Goal: Task Accomplishment & Management: Manage account settings

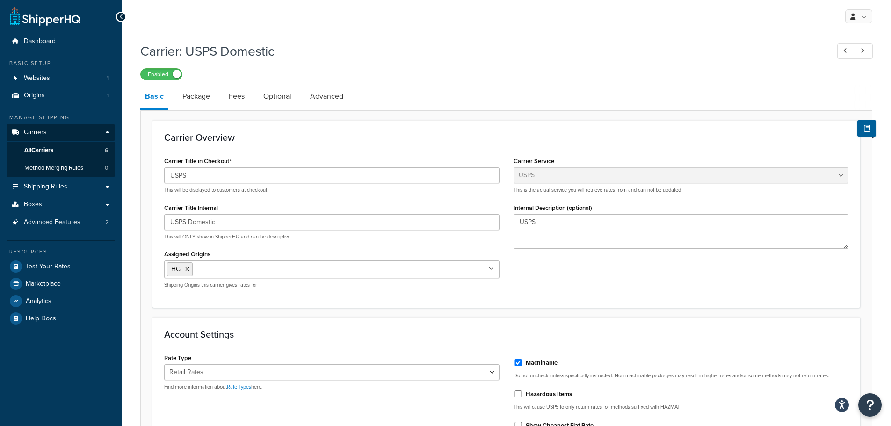
select select "usps"
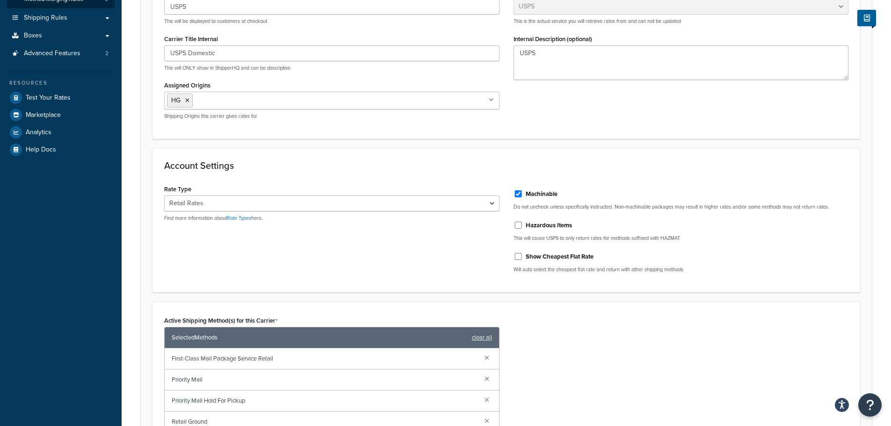
scroll to position [187, 0]
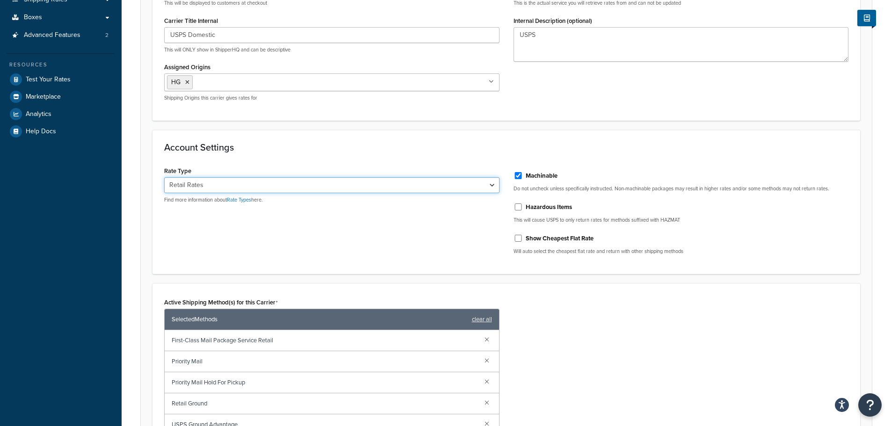
click at [494, 187] on select "Retail Rates Online Rates Commercial Plus" at bounding box center [331, 185] width 335 height 16
click at [164, 178] on select "Retail Rates Online Rates Commercial Plus" at bounding box center [331, 185] width 335 height 16
click at [244, 201] on link "Rate Types" at bounding box center [239, 199] width 24 height 7
drag, startPoint x: 490, startPoint y: 190, endPoint x: 486, endPoint y: 185, distance: 6.7
click at [490, 190] on select "Retail Rates Online Rates Commercial Plus" at bounding box center [331, 185] width 335 height 16
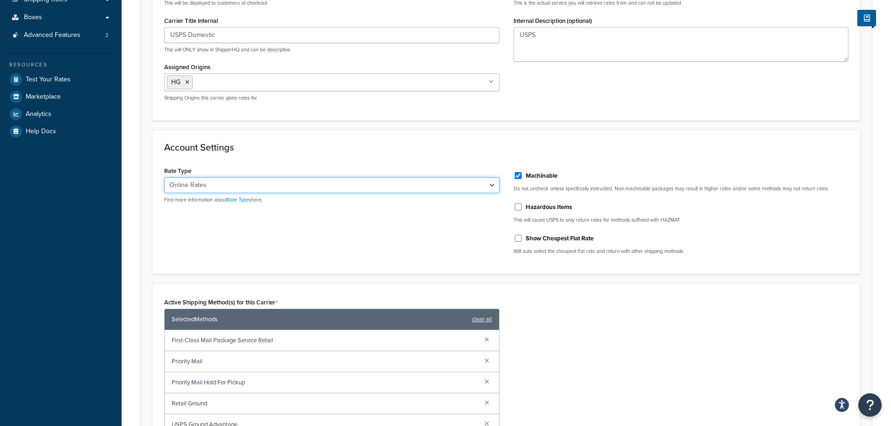
select select "ALL"
click at [164, 178] on select "Retail Rates Online Rates Commercial Plus" at bounding box center [331, 185] width 335 height 16
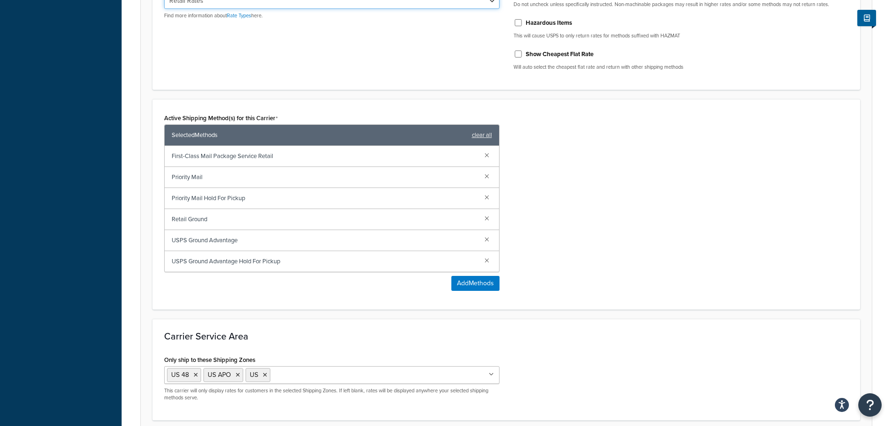
scroll to position [452, 0]
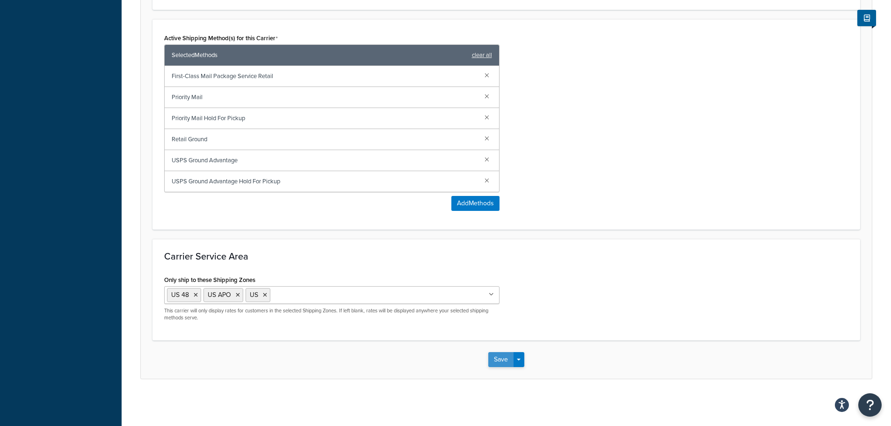
click at [494, 359] on button "Save" at bounding box center [500, 359] width 25 height 15
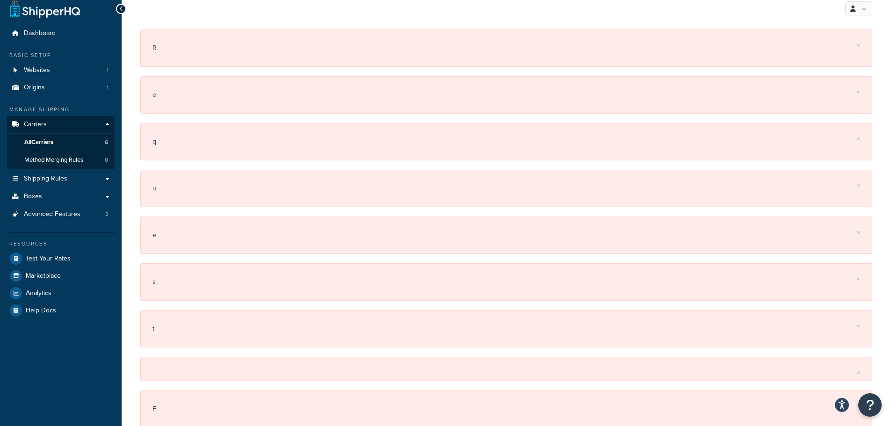
scroll to position [0, 0]
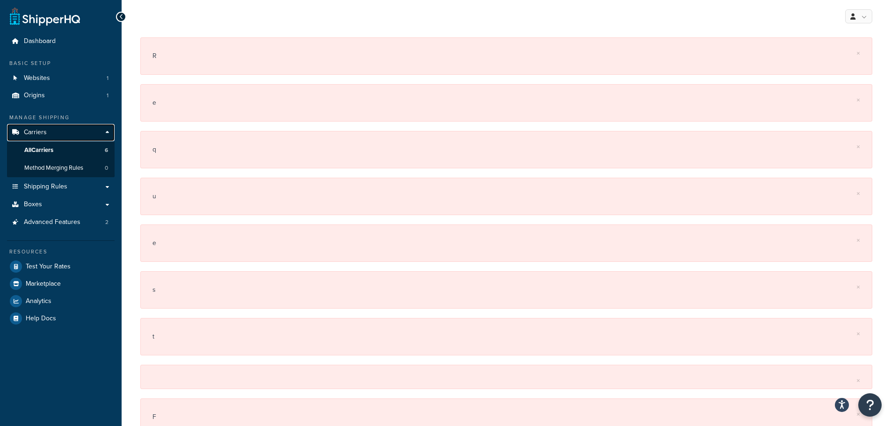
click at [45, 128] on link "Carriers" at bounding box center [61, 132] width 108 height 17
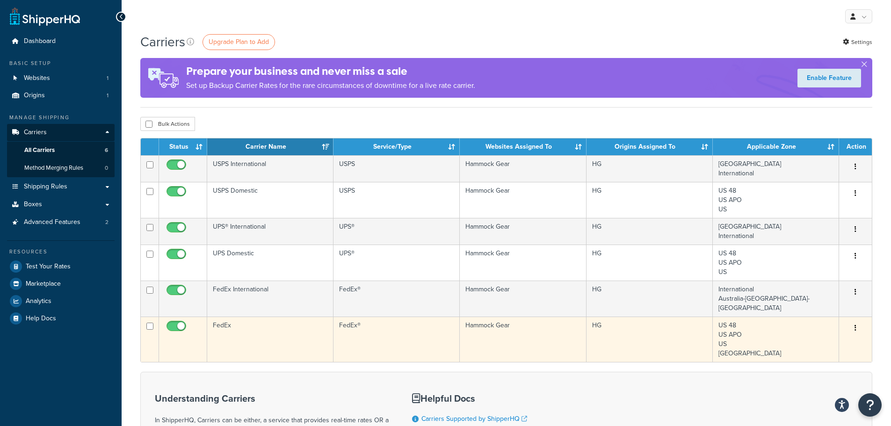
click at [655, 321] on td "HG" at bounding box center [650, 339] width 126 height 45
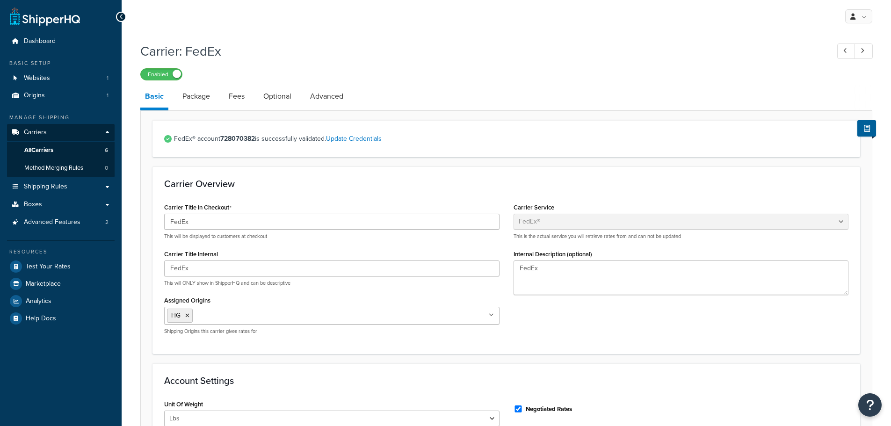
select select "fedEx"
select select "REGULAR_PICKUP"
select select "YOUR_PACKAGING"
click at [45, 129] on span "Carriers" at bounding box center [35, 133] width 23 height 8
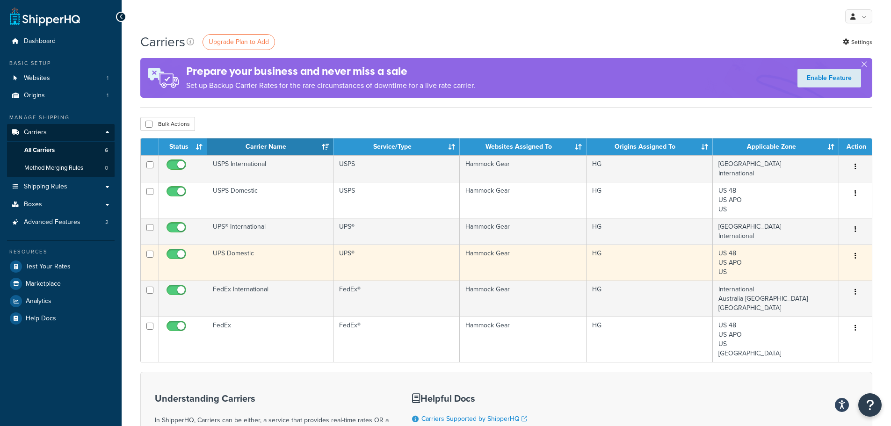
click at [856, 257] on icon "button" at bounding box center [856, 256] width 2 height 7
click at [291, 265] on td "UPS Domestic" at bounding box center [270, 263] width 126 height 36
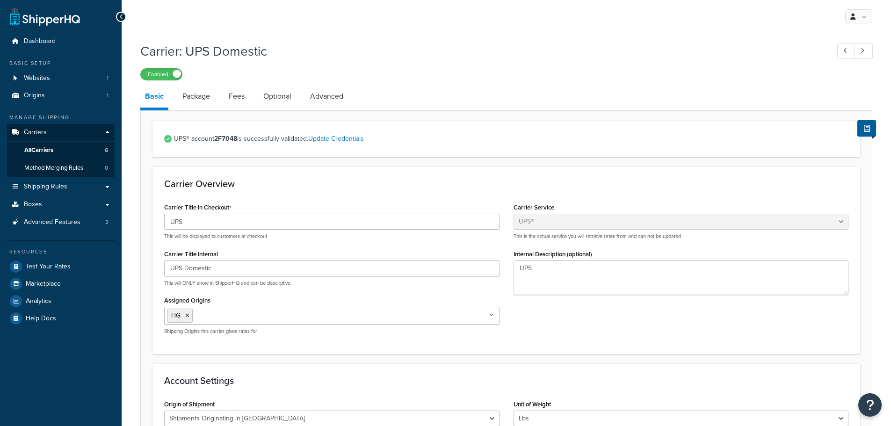
select select "ups"
select select "us"
select select "04"
click at [239, 96] on link "Fees" at bounding box center [236, 96] width 25 height 22
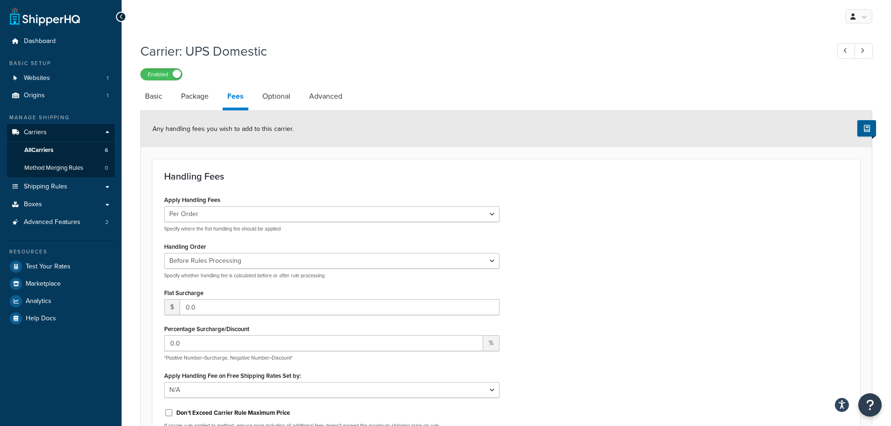
scroll to position [94, 0]
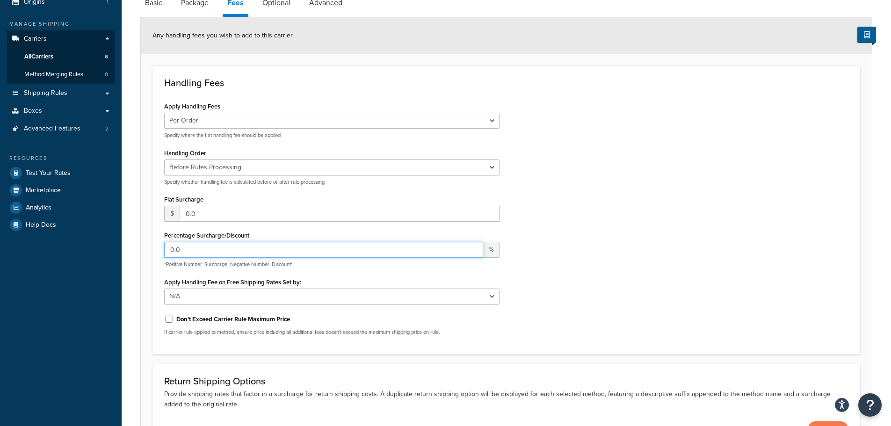
click at [219, 253] on input "0.0" at bounding box center [323, 250] width 319 height 16
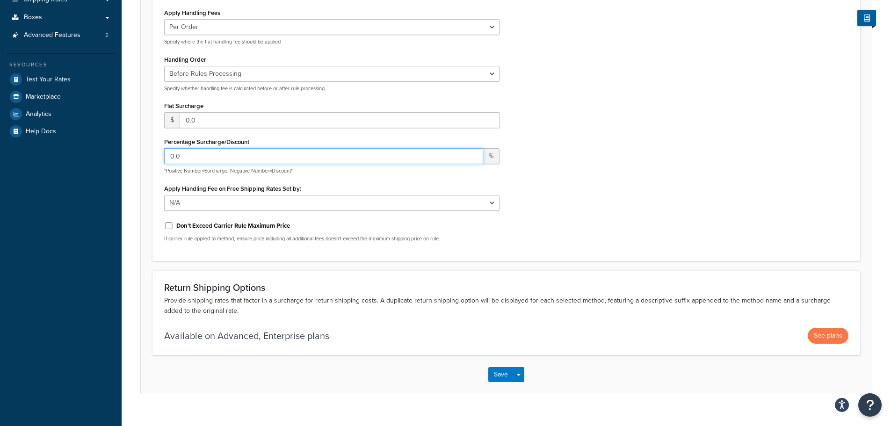
scroll to position [0, 0]
